Goal: Go to known website: Access a specific website the user already knows

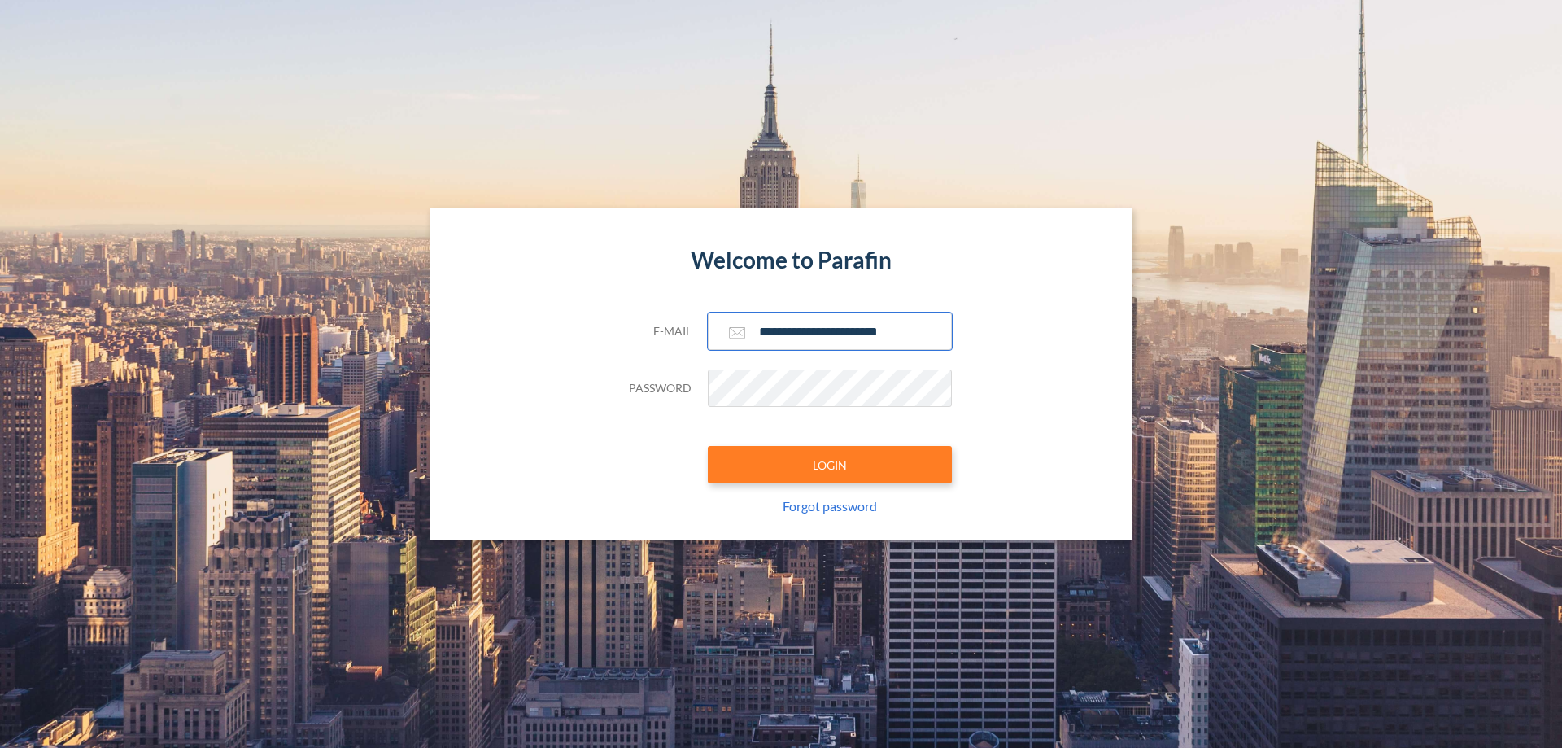
type input "**********"
click at [830, 465] on button "LOGIN" at bounding box center [830, 464] width 244 height 37
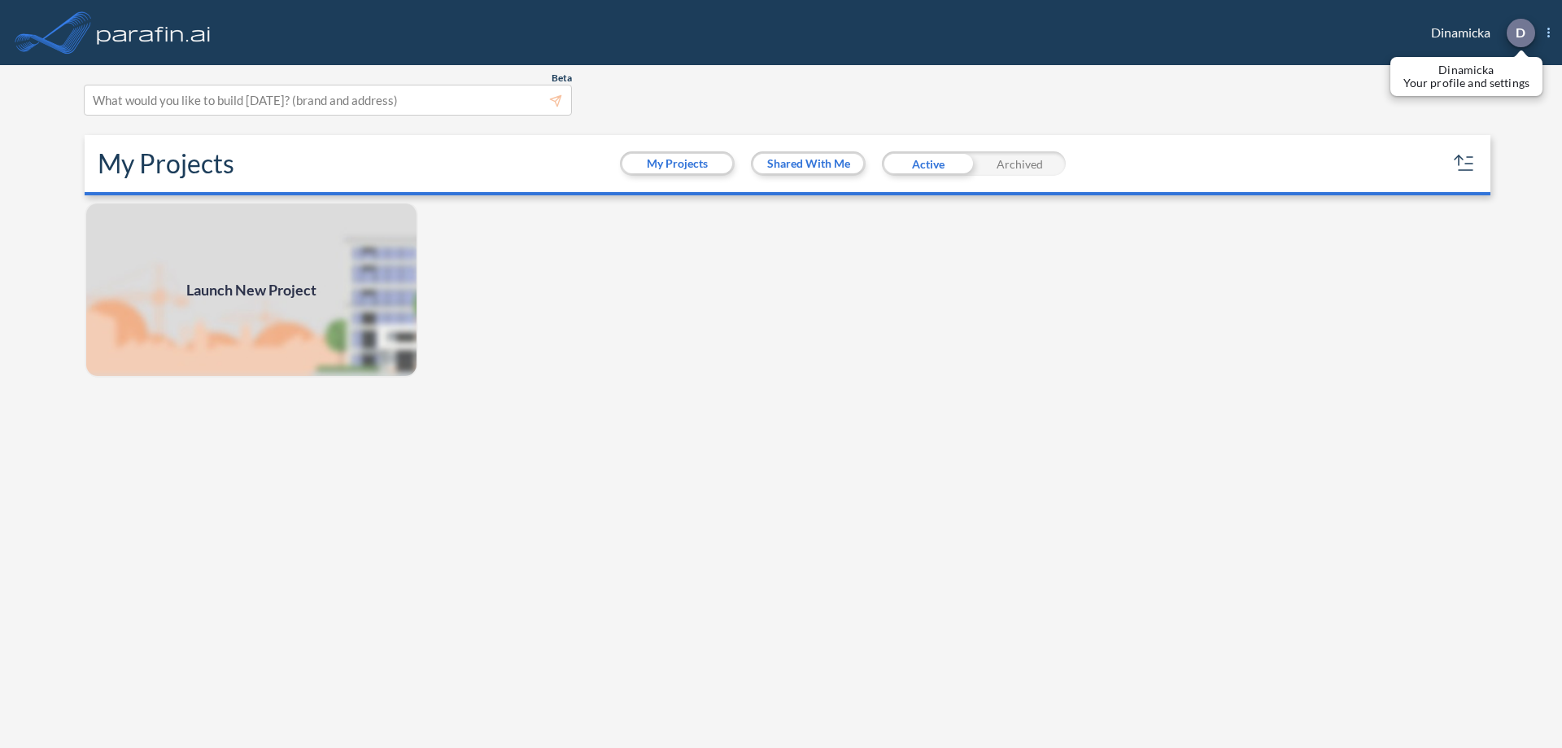
click at [1520, 33] on p "D" at bounding box center [1521, 32] width 10 height 15
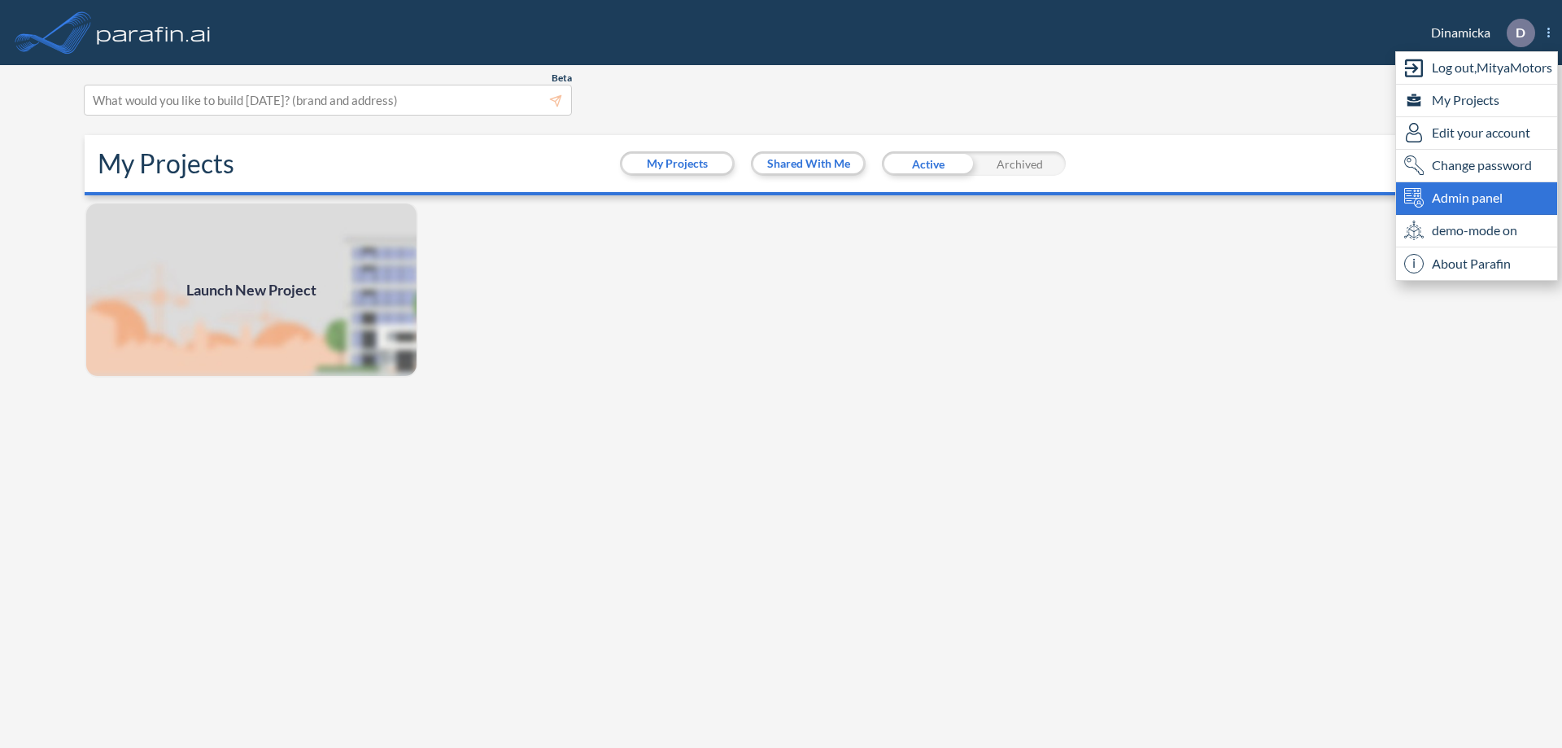
click at [1477, 198] on span "Admin panel" at bounding box center [1467, 198] width 71 height 20
